Goal: Check status: Check status

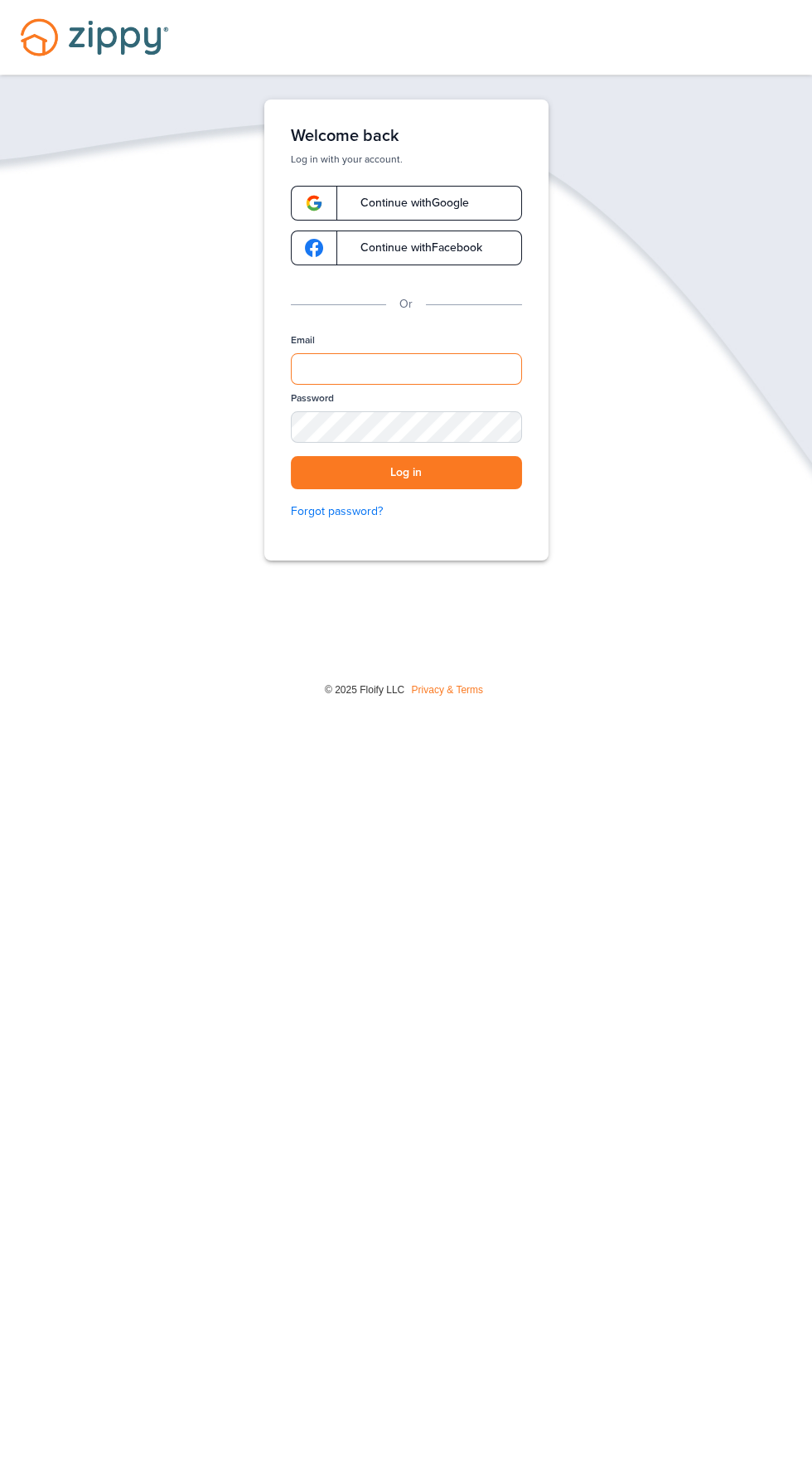
click at [482, 368] on input "Email" at bounding box center [406, 369] width 232 height 32
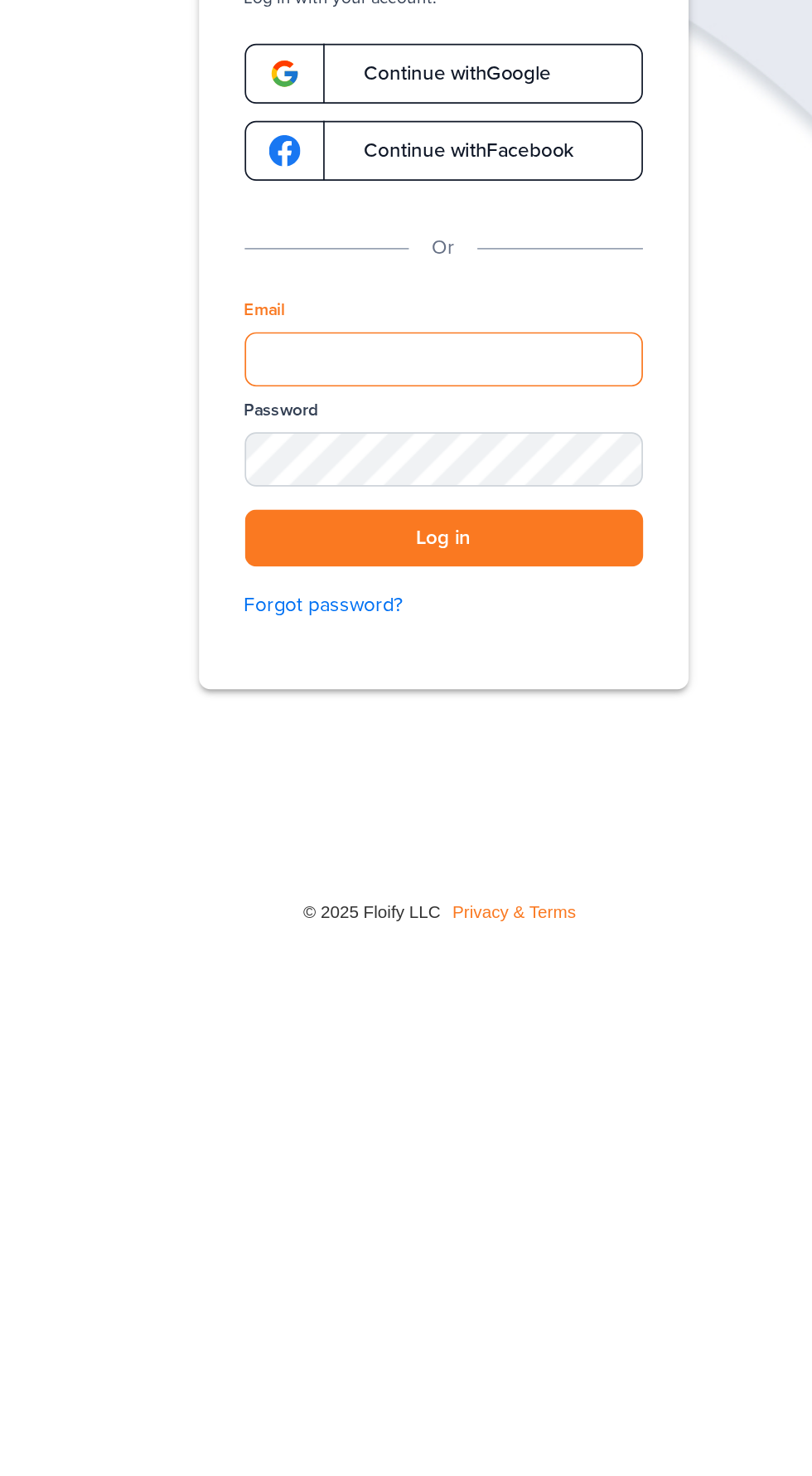
type input "**********"
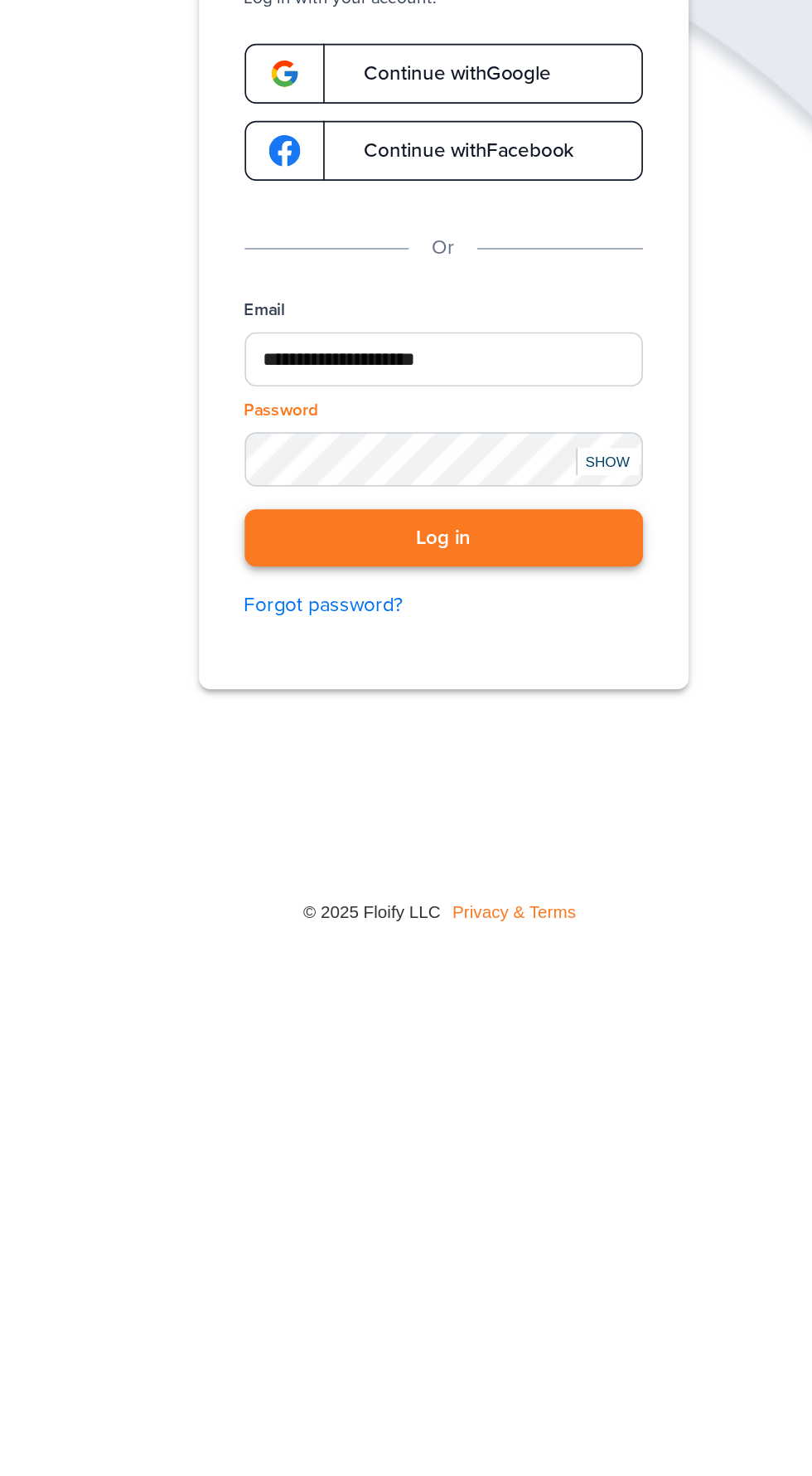
click at [340, 468] on button "Log in" at bounding box center [406, 473] width 232 height 34
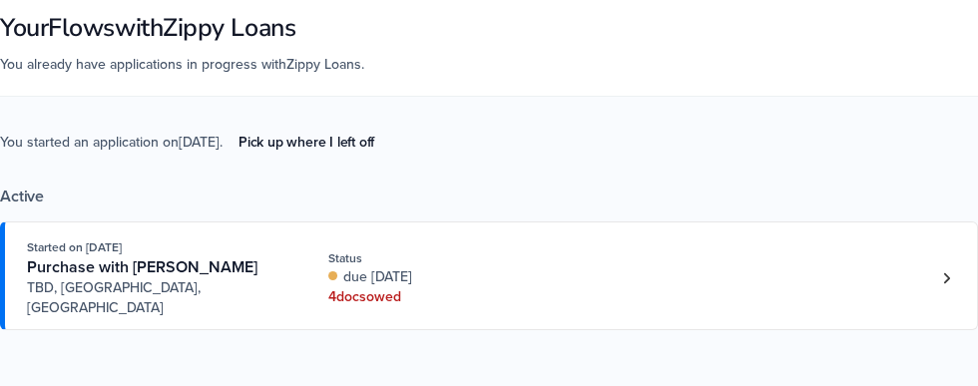
scroll to position [88, 0]
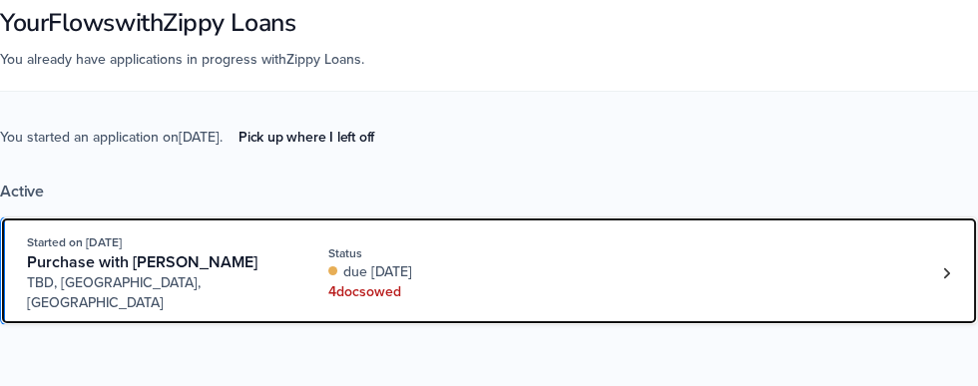
click at [601, 258] on div "Started on [DATE] Purchase with [PERSON_NAME] TBD, [GEOGRAPHIC_DATA], [GEOGRAPH…" at bounding box center [479, 273] width 905 height 81
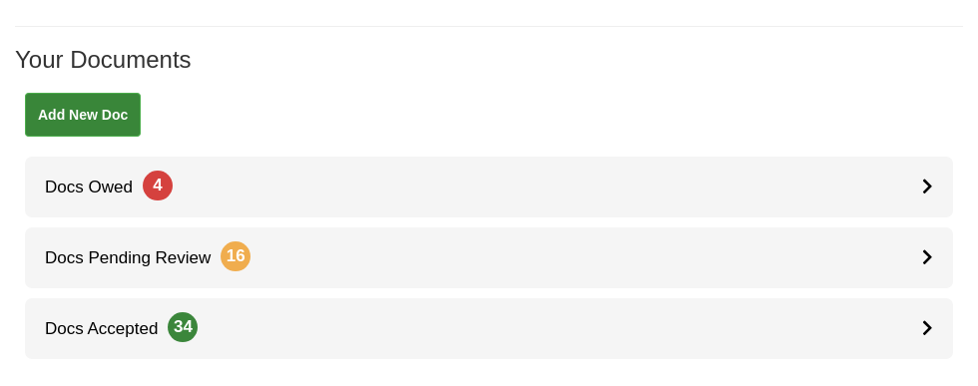
scroll to position [305, 0]
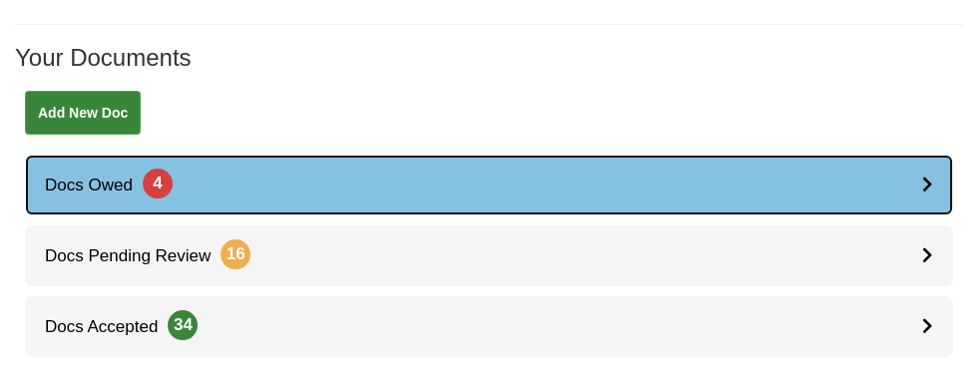
click at [490, 172] on link "Docs Owed 4" at bounding box center [489, 185] width 929 height 61
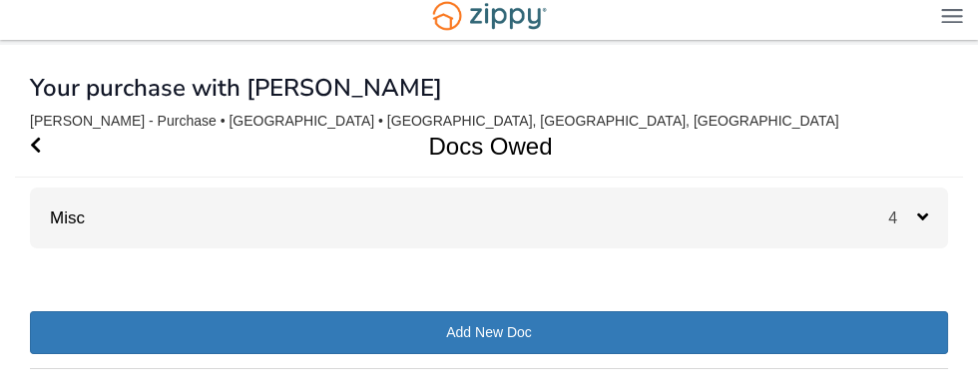
scroll to position [59, 0]
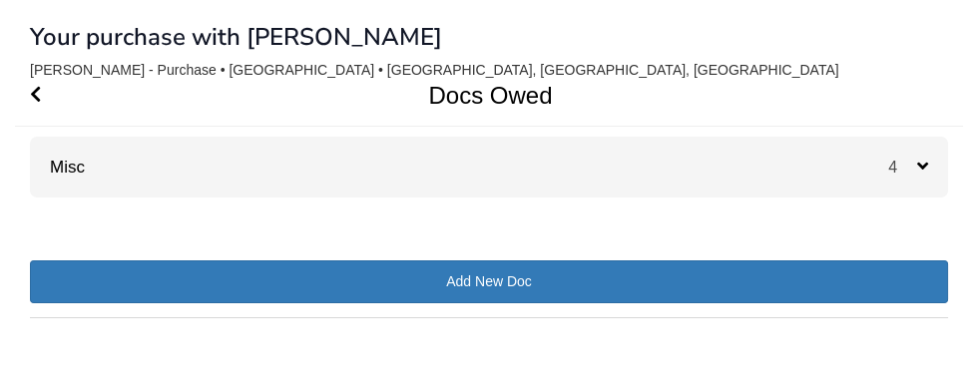
click at [817, 167] on div "Misc 4" at bounding box center [489, 167] width 919 height 61
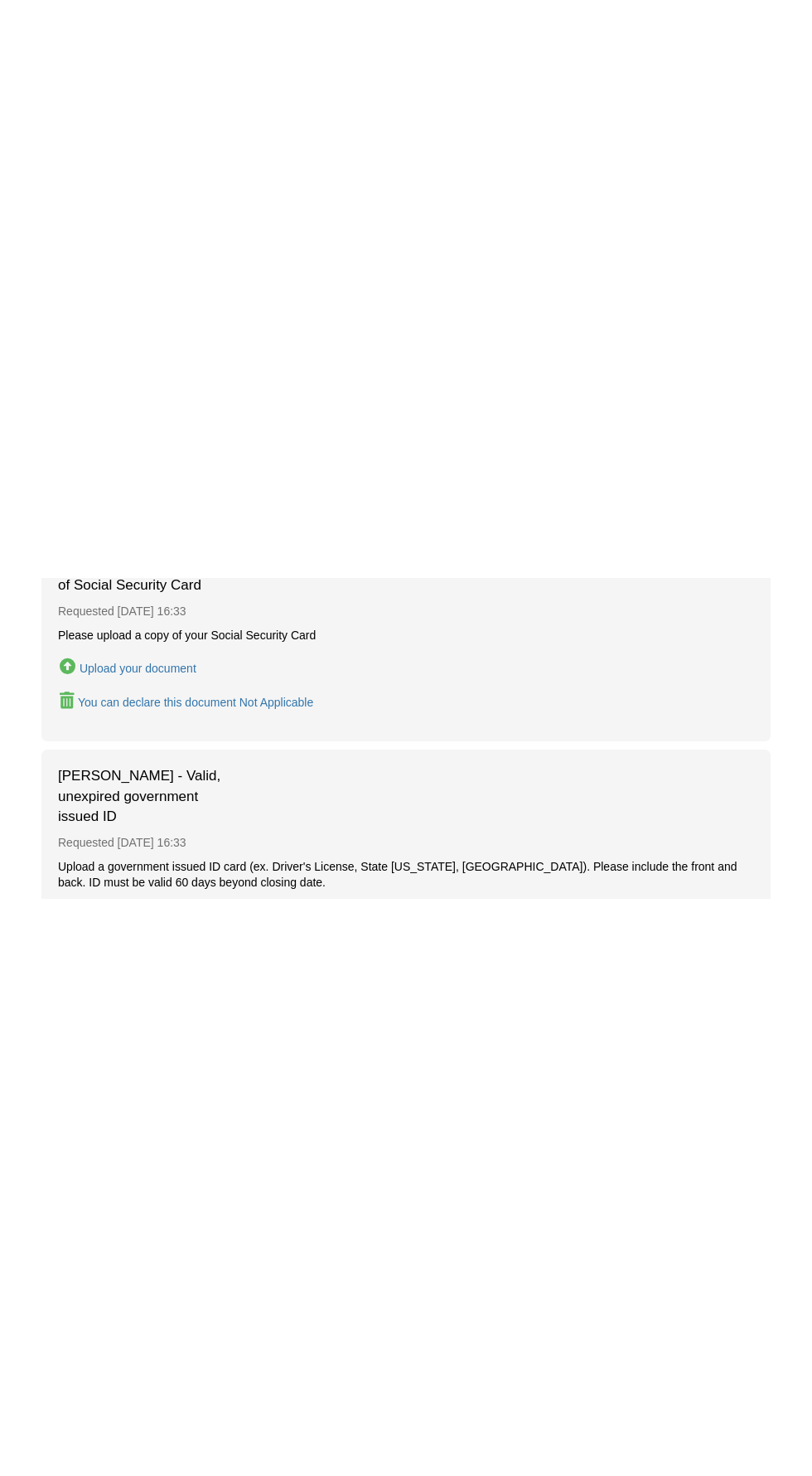
scroll to position [0, 0]
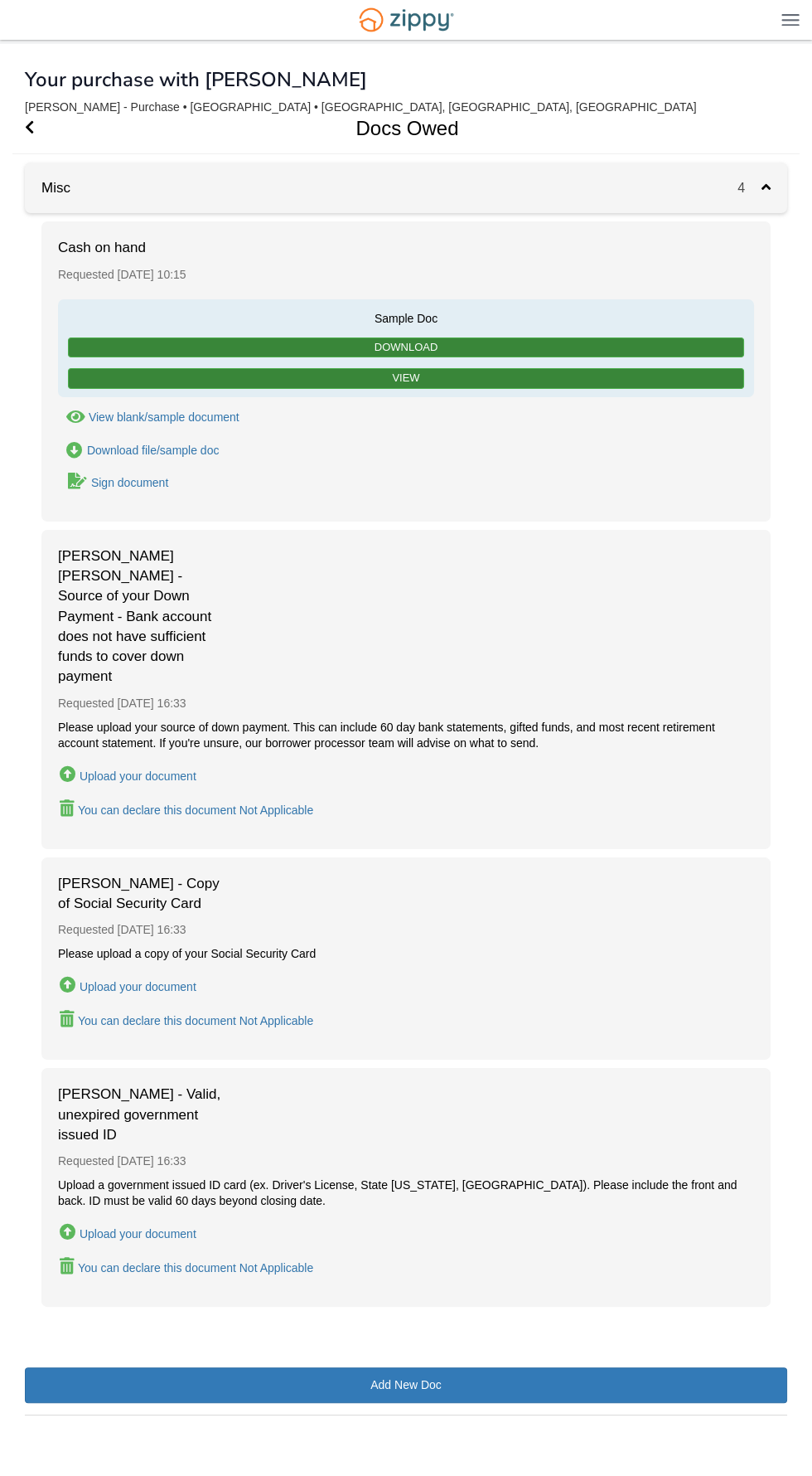
click at [201, 198] on div "Misc 4" at bounding box center [406, 188] width 763 height 51
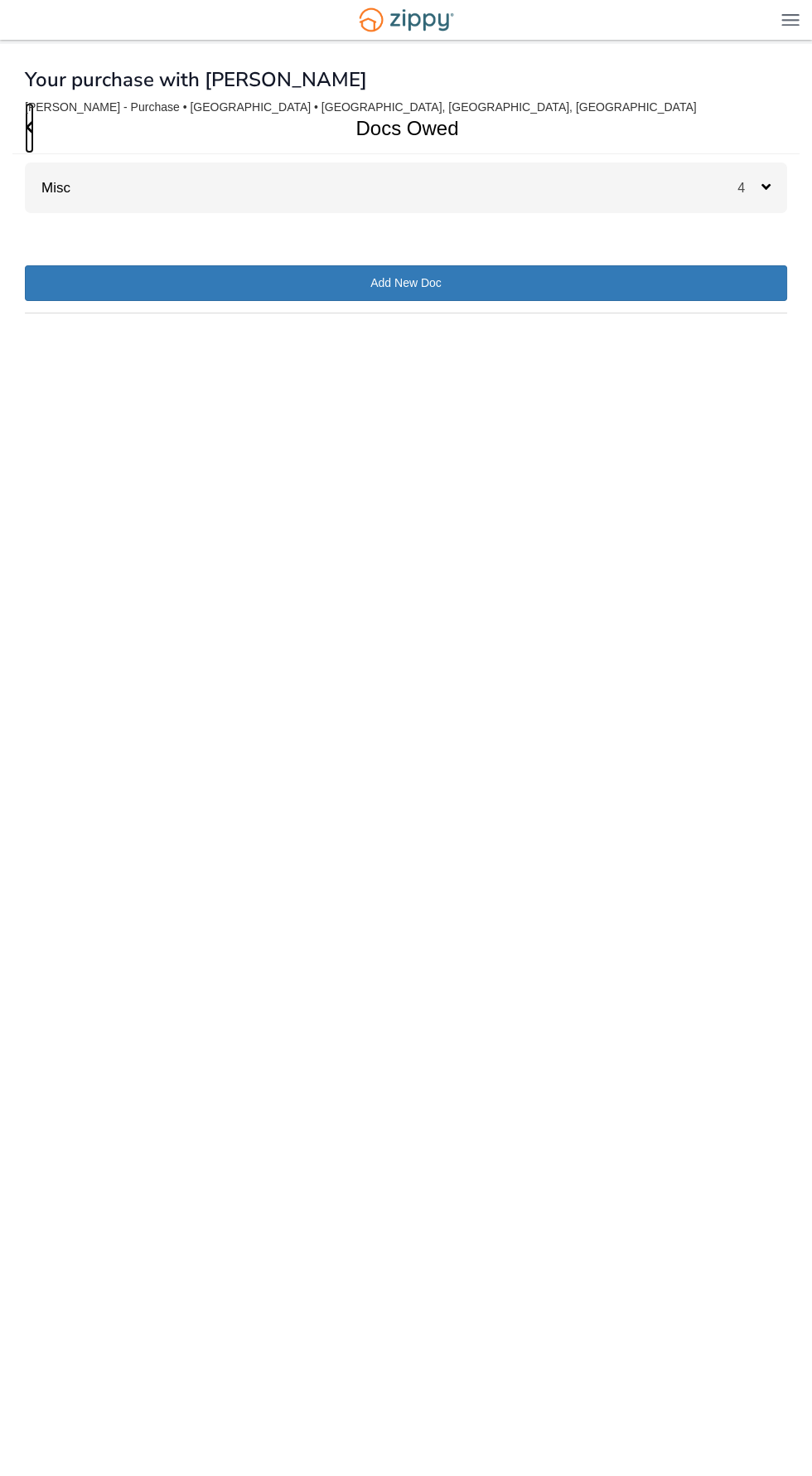
click at [29, 127] on icon "Go Back" at bounding box center [29, 127] width 9 height 15
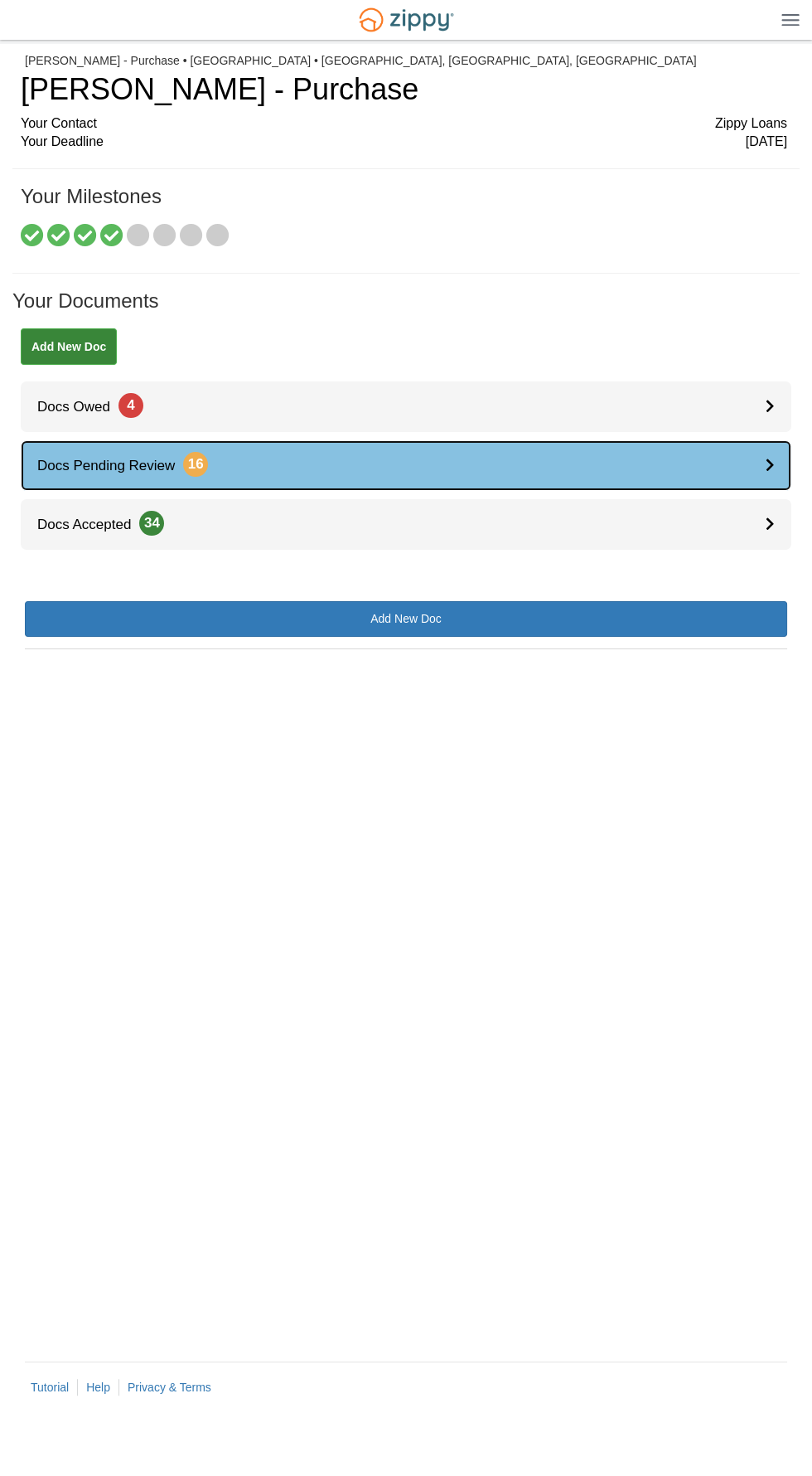
click at [255, 468] on link "Docs Pending Review 16" at bounding box center [406, 465] width 771 height 51
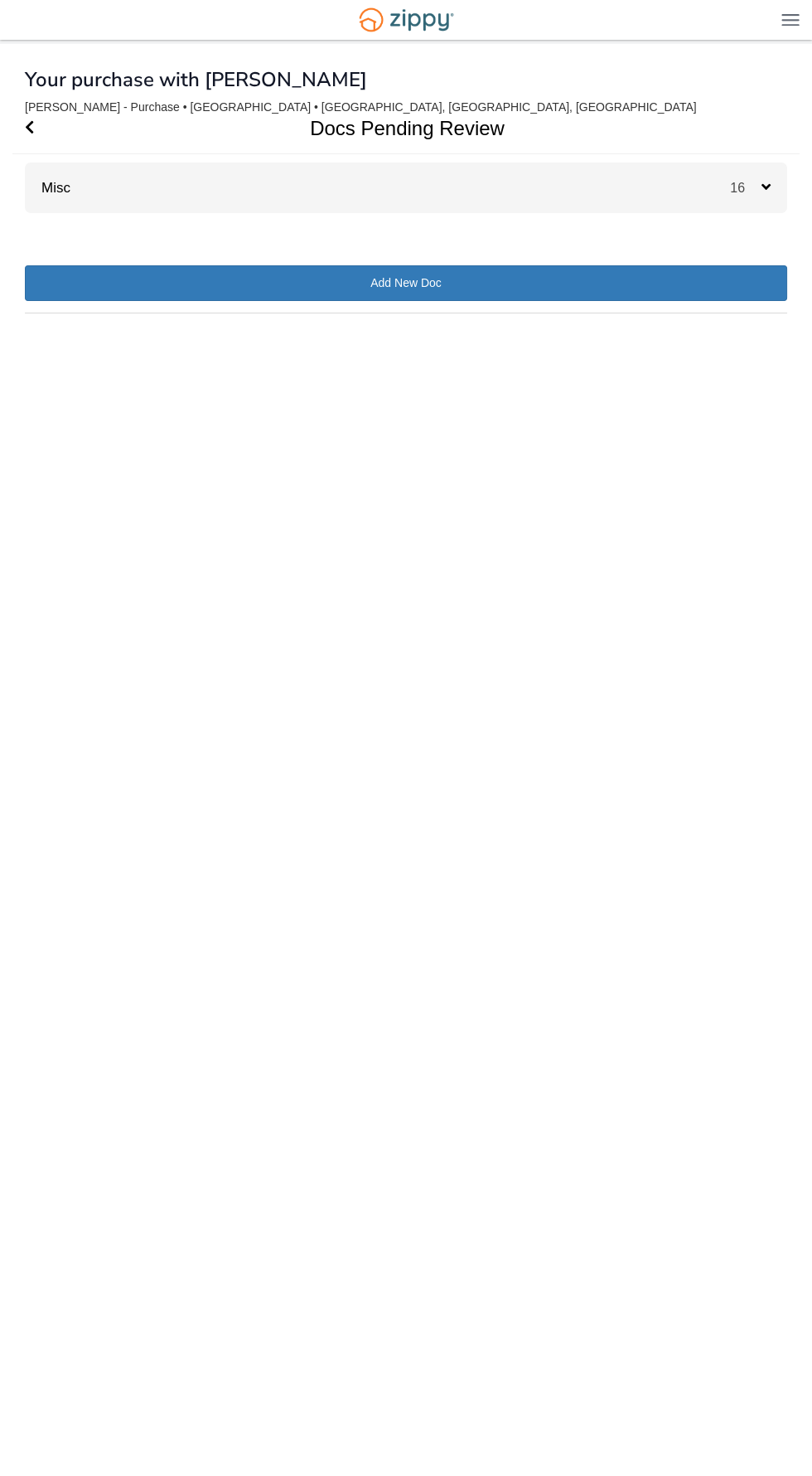
click at [140, 193] on div "Misc 16" at bounding box center [406, 188] width 763 height 51
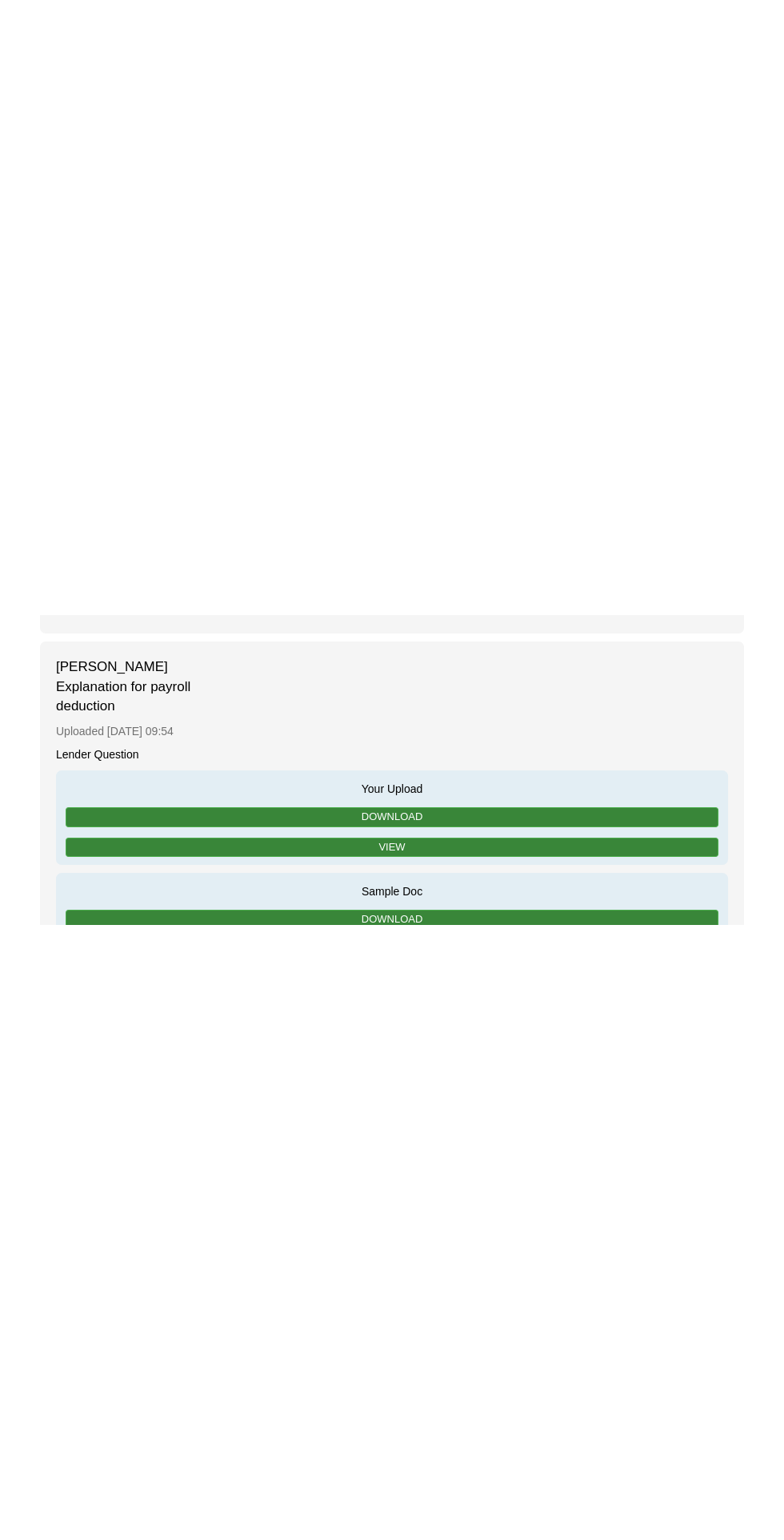
scroll to position [610, 0]
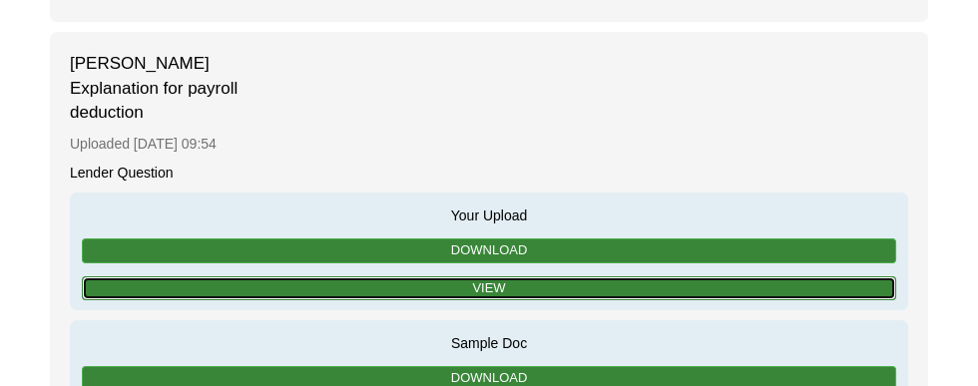
click at [634, 277] on link "View" at bounding box center [489, 289] width 815 height 25
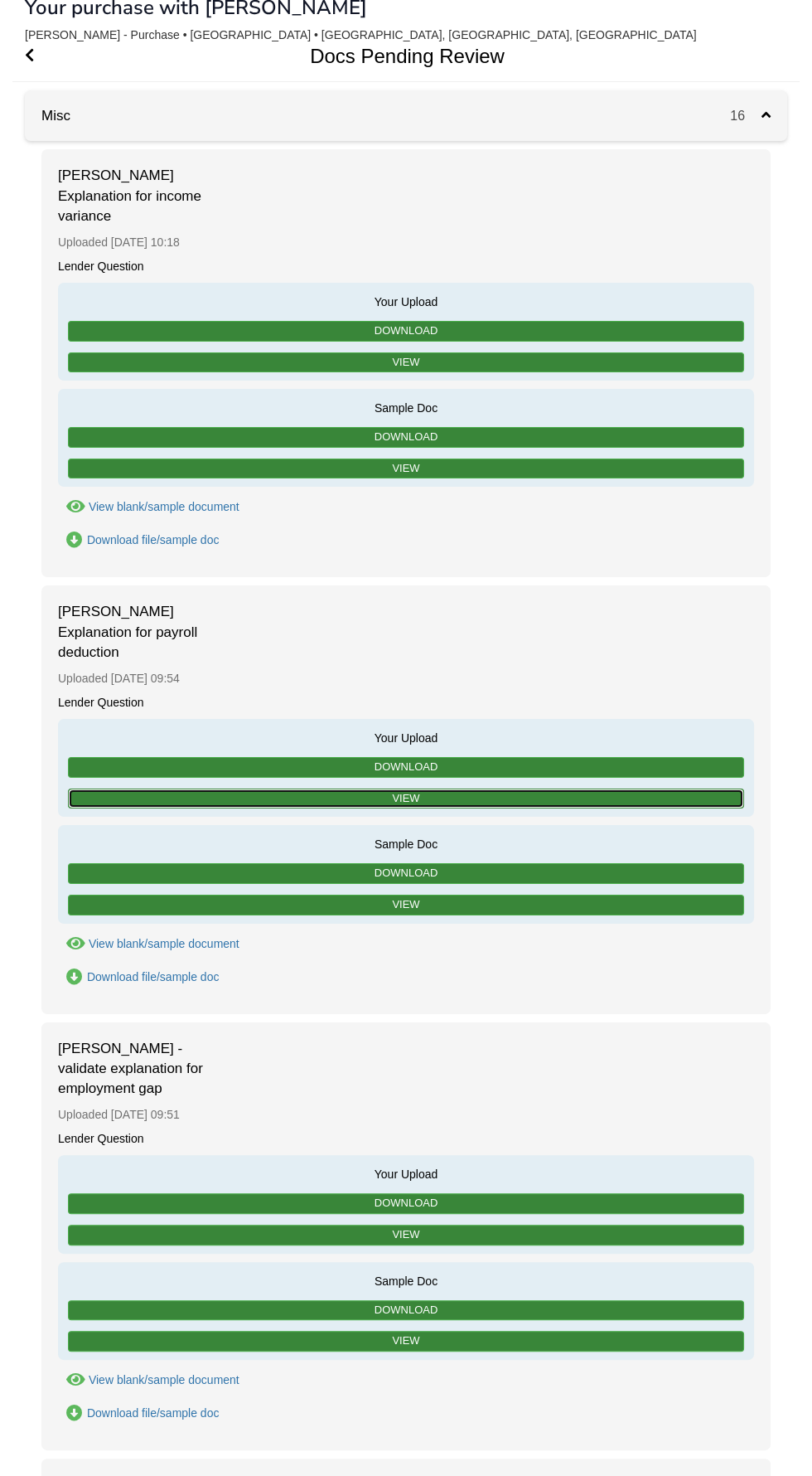
scroll to position [0, 0]
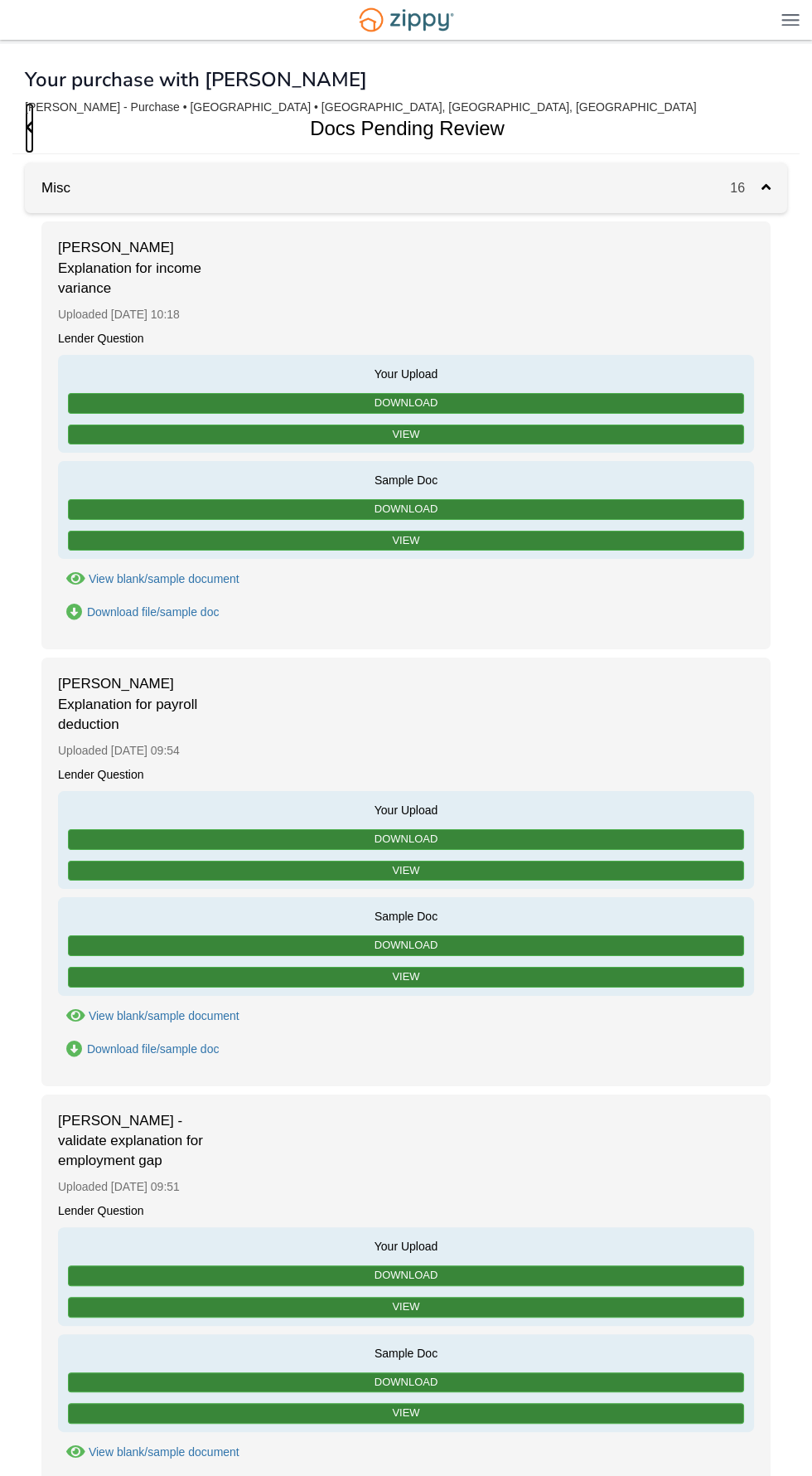
click at [29, 128] on icon "Go Back" at bounding box center [29, 127] width 9 height 15
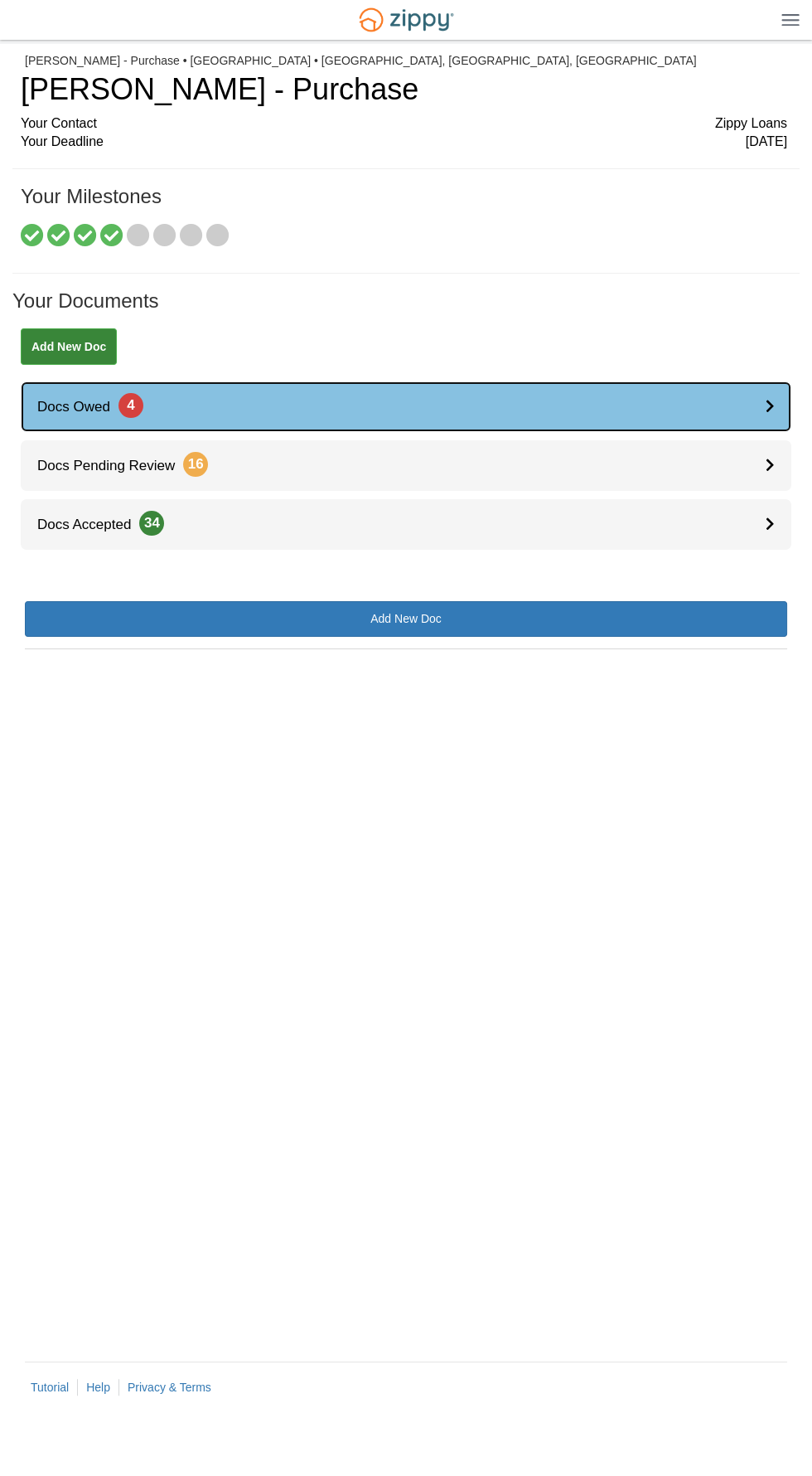
click at [741, 395] on link "Docs Owed 4" at bounding box center [406, 406] width 771 height 51
